Goal: Task Accomplishment & Management: Complete application form

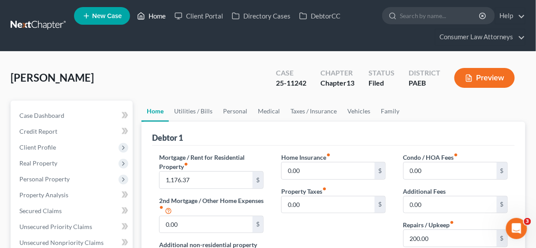
click at [159, 13] on link "Home" at bounding box center [151, 16] width 37 height 16
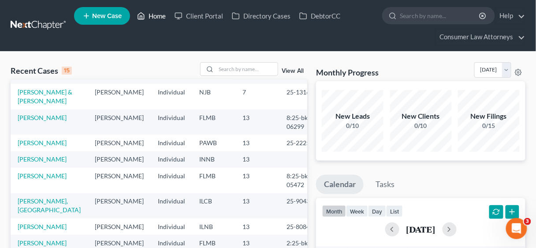
scroll to position [141, 0]
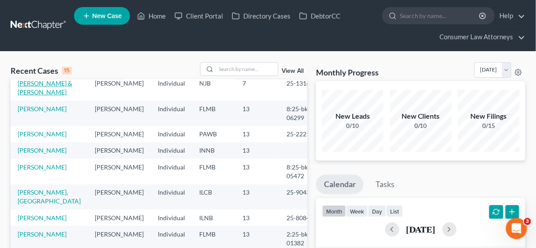
click at [37, 95] on link "[PERSON_NAME] & [PERSON_NAME]" at bounding box center [45, 87] width 55 height 16
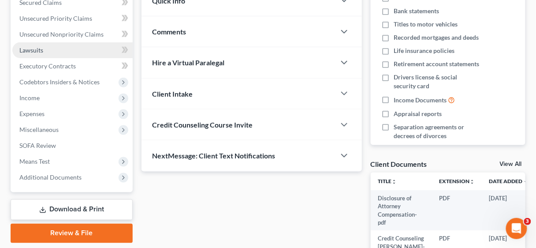
scroll to position [211, 0]
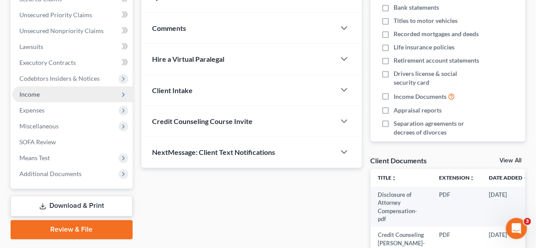
click at [35, 95] on span "Income" at bounding box center [29, 93] width 20 height 7
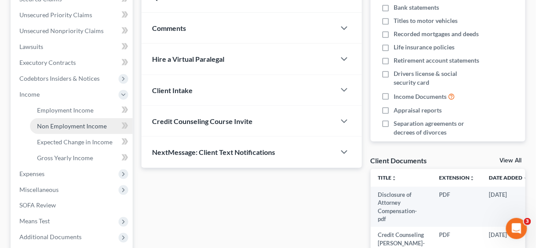
click at [62, 125] on span "Non Employment Income" at bounding box center [72, 125] width 70 height 7
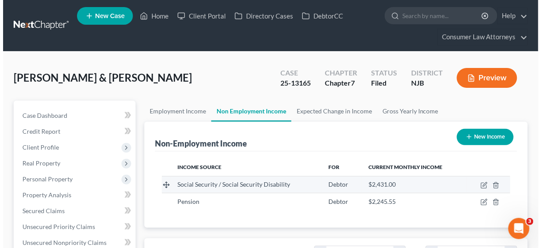
scroll to position [156, 214]
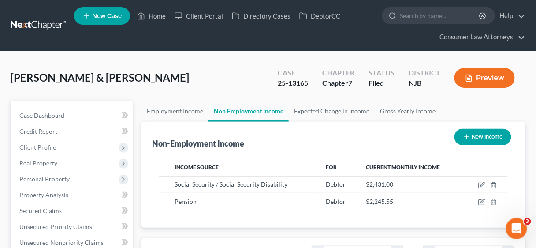
click at [477, 135] on button "New Income" at bounding box center [482, 137] width 57 height 16
select select "0"
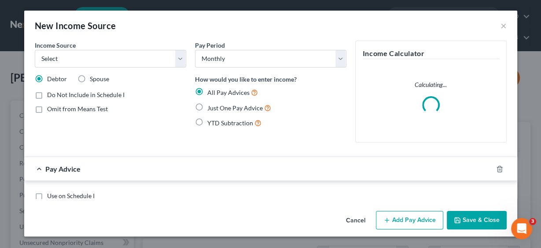
scroll to position [156, 216]
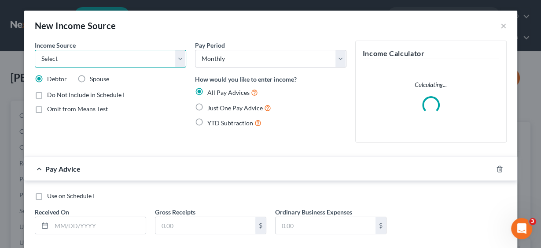
click at [181, 57] on select "Select Unemployment Disability (from employer) Pension Retirement Social Securi…" at bounding box center [111, 59] width 152 height 18
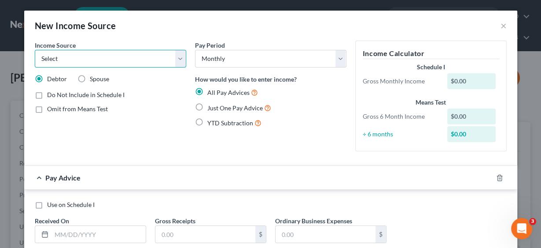
select select "4"
click at [35, 50] on select "Select Unemployment Disability (from employer) Pension Retirement Social Securi…" at bounding box center [111, 59] width 152 height 18
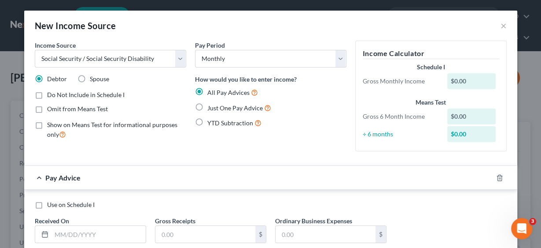
click at [90, 77] on label "Spouse" at bounding box center [99, 78] width 19 height 9
click at [93, 77] on input "Spouse" at bounding box center [96, 77] width 6 height 6
radio input "true"
click at [207, 106] on label "Just One Pay Advice" at bounding box center [239, 108] width 64 height 10
click at [211, 106] on input "Just One Pay Advice" at bounding box center [214, 106] width 6 height 6
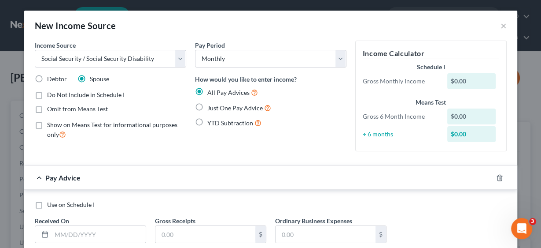
radio input "true"
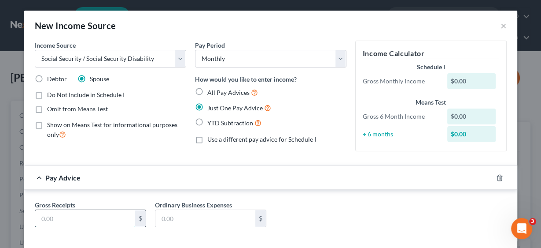
click at [103, 210] on input "text" at bounding box center [85, 218] width 100 height 17
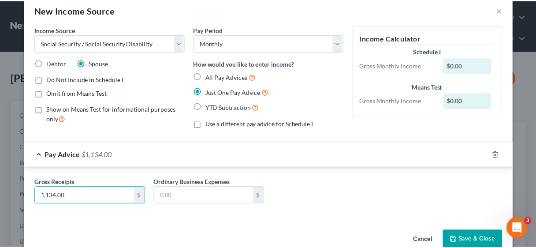
scroll to position [33, 0]
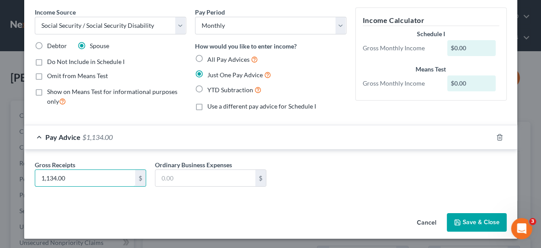
type input "1,134.00"
click at [495, 223] on button "Save & Close" at bounding box center [477, 222] width 60 height 18
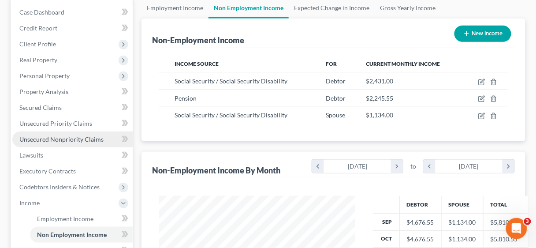
scroll to position [141, 0]
